Goal: Task Accomplishment & Management: Use online tool/utility

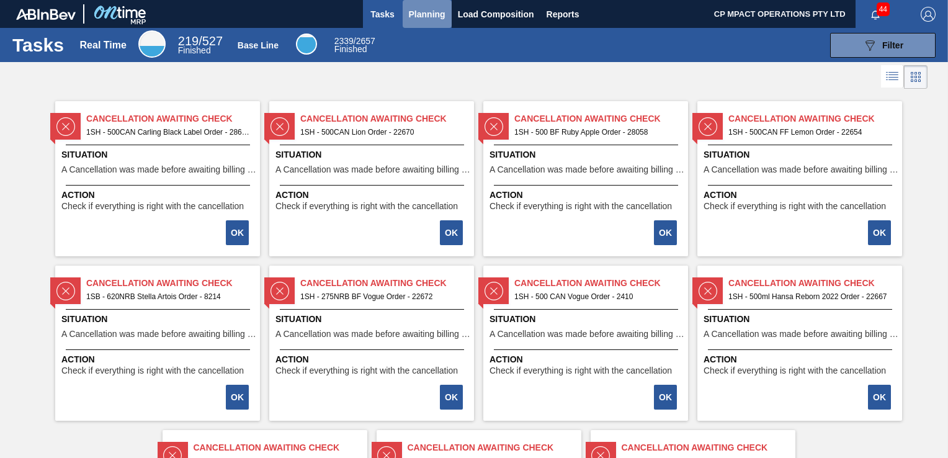
click at [427, 12] on span "Planning" at bounding box center [427, 14] width 37 height 15
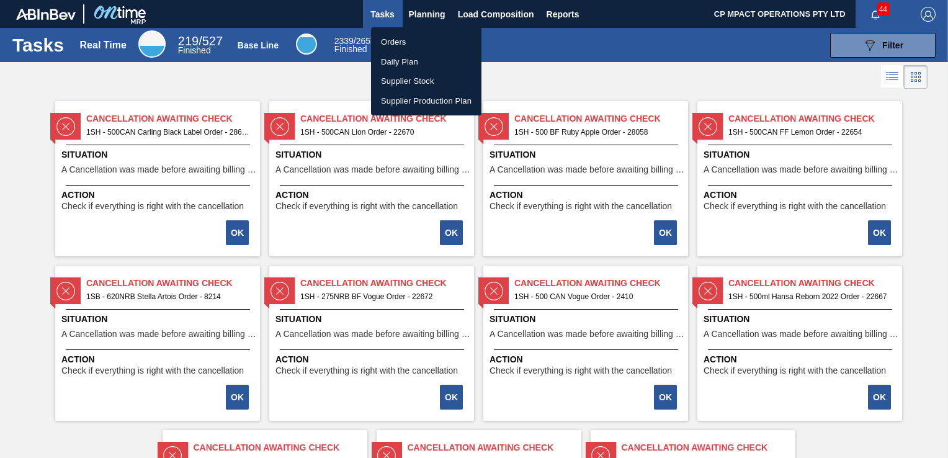
click at [411, 43] on li "Orders" at bounding box center [426, 42] width 110 height 20
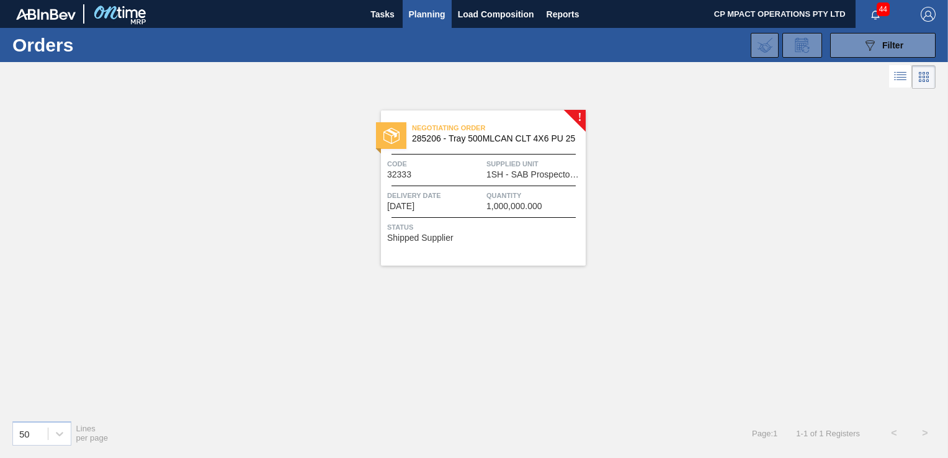
click at [483, 140] on span "285206 - Tray 500MLCAN CLT 4X6 PU 25" at bounding box center [494, 138] width 164 height 9
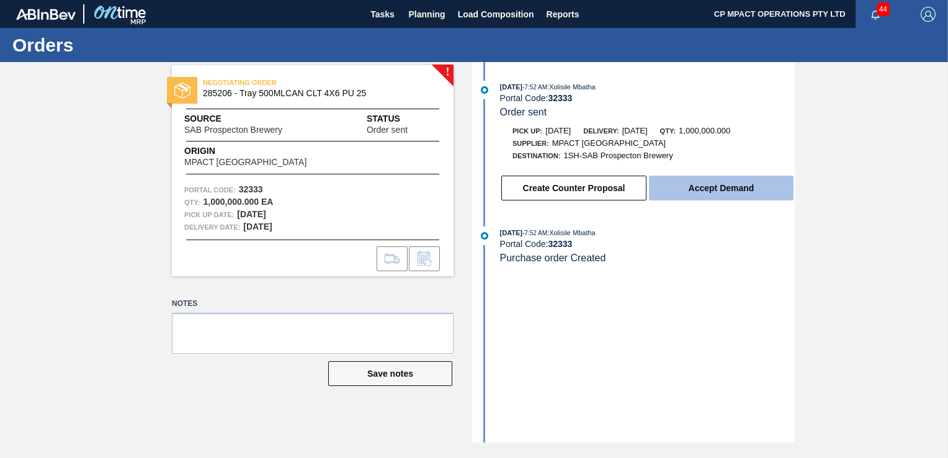
click at [731, 191] on button "Accept Demand" at bounding box center [721, 188] width 145 height 25
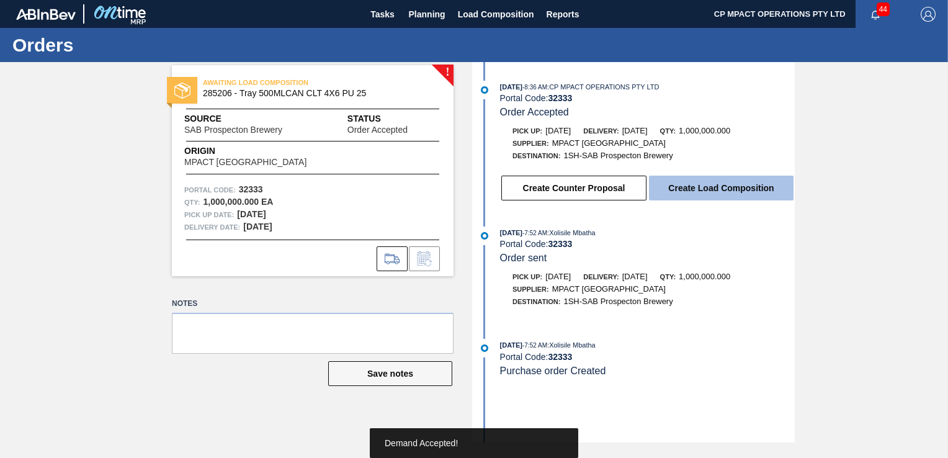
click at [729, 186] on button "Create Load Composition" at bounding box center [721, 188] width 145 height 25
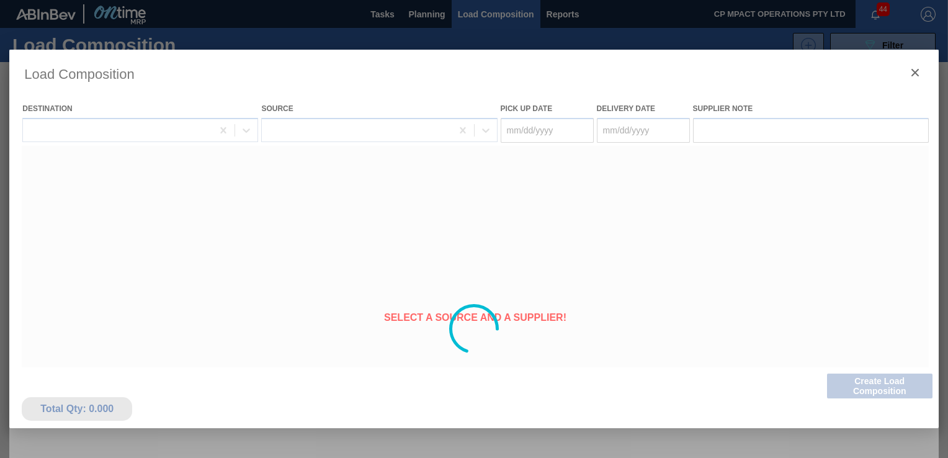
type Date "[DATE]"
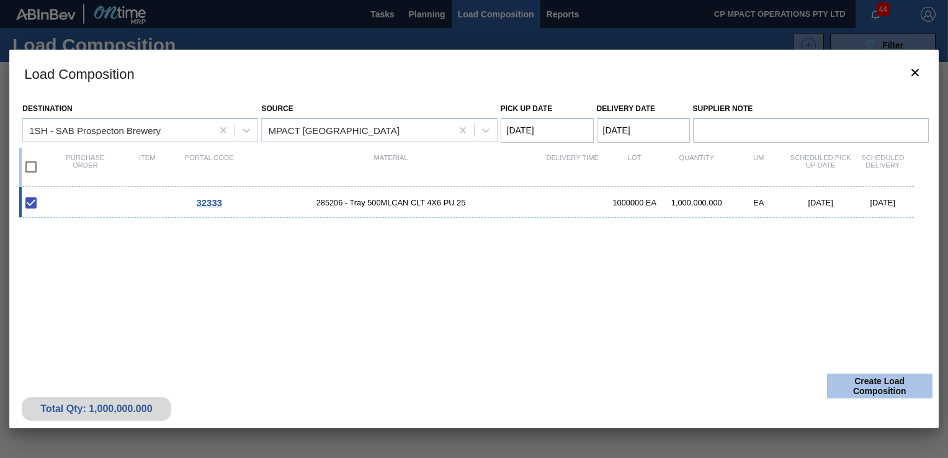
click at [859, 383] on button "Create Load Composition" at bounding box center [879, 385] width 105 height 25
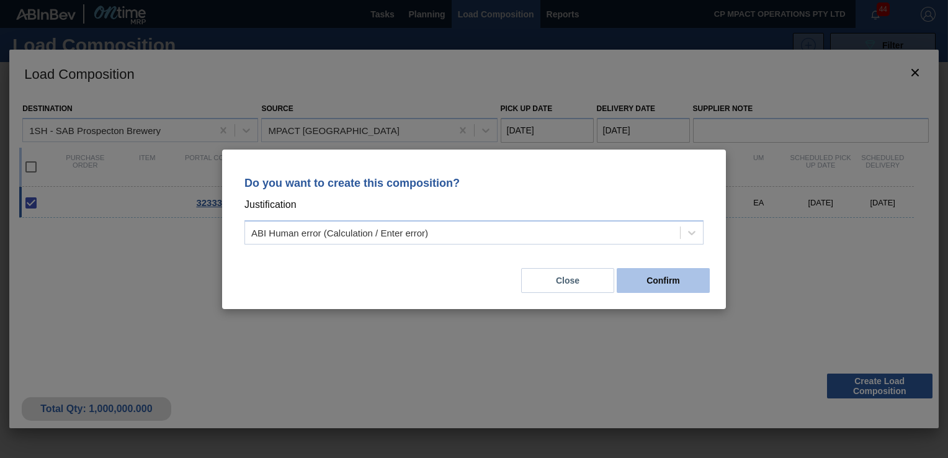
click at [692, 275] on button "Confirm" at bounding box center [663, 280] width 93 height 25
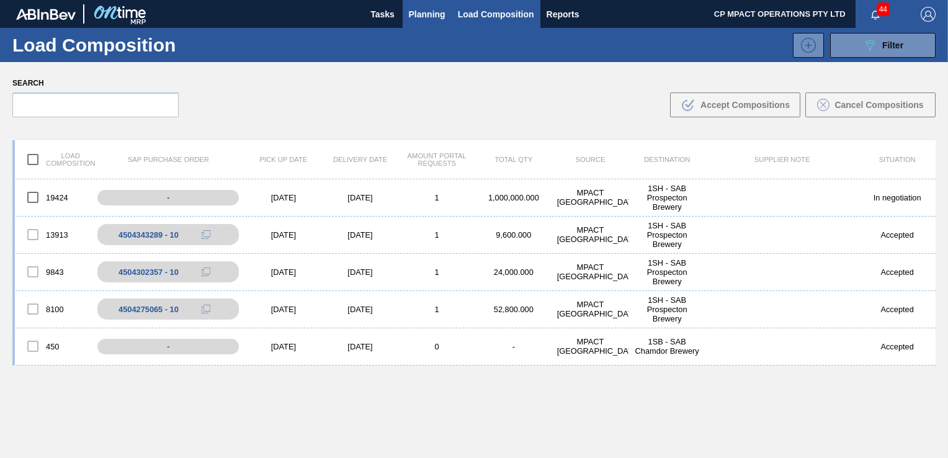
click at [421, 17] on span "Planning" at bounding box center [427, 14] width 37 height 15
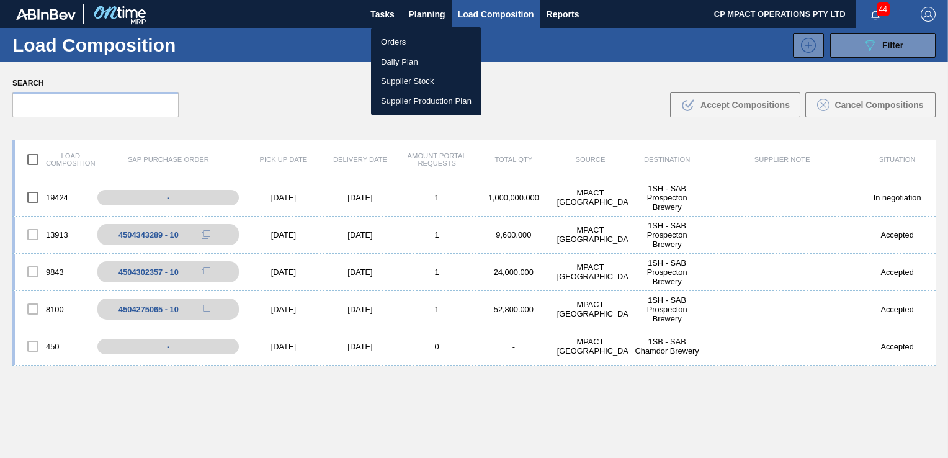
click at [567, 94] on div at bounding box center [474, 229] width 948 height 458
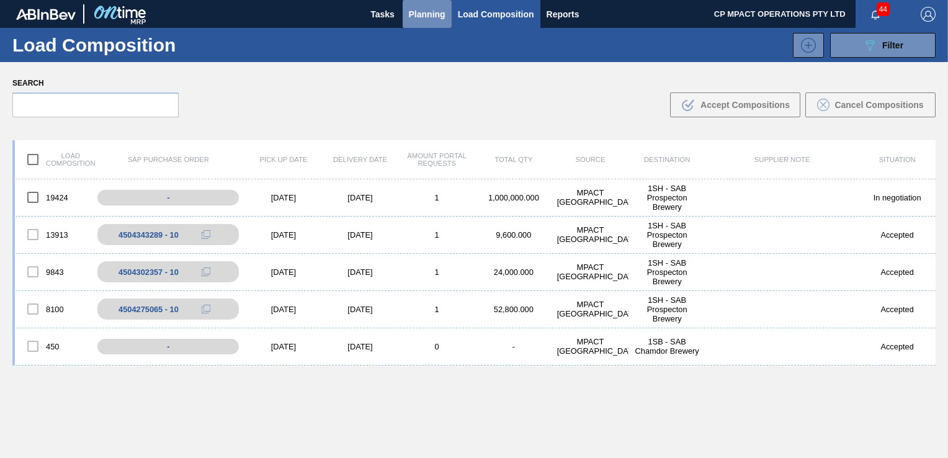
click at [422, 14] on span "Planning" at bounding box center [427, 14] width 37 height 15
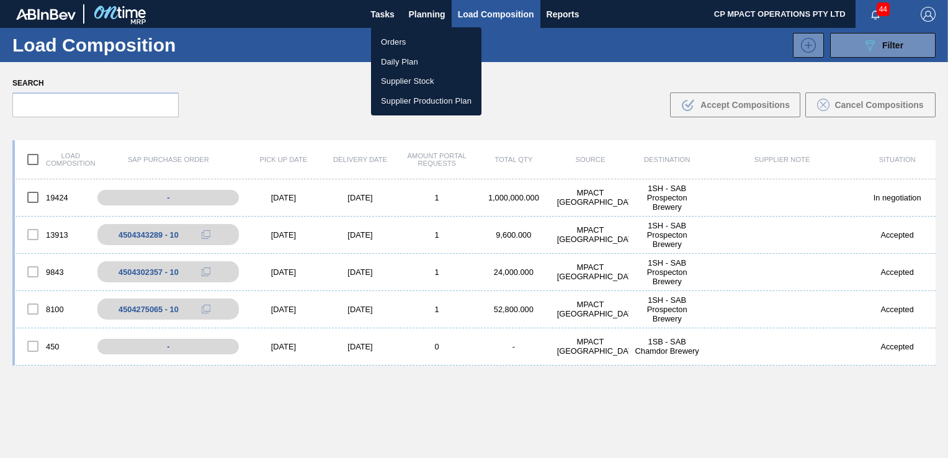
click at [411, 42] on li "Orders" at bounding box center [426, 42] width 110 height 20
